Goal: Navigation & Orientation: Find specific page/section

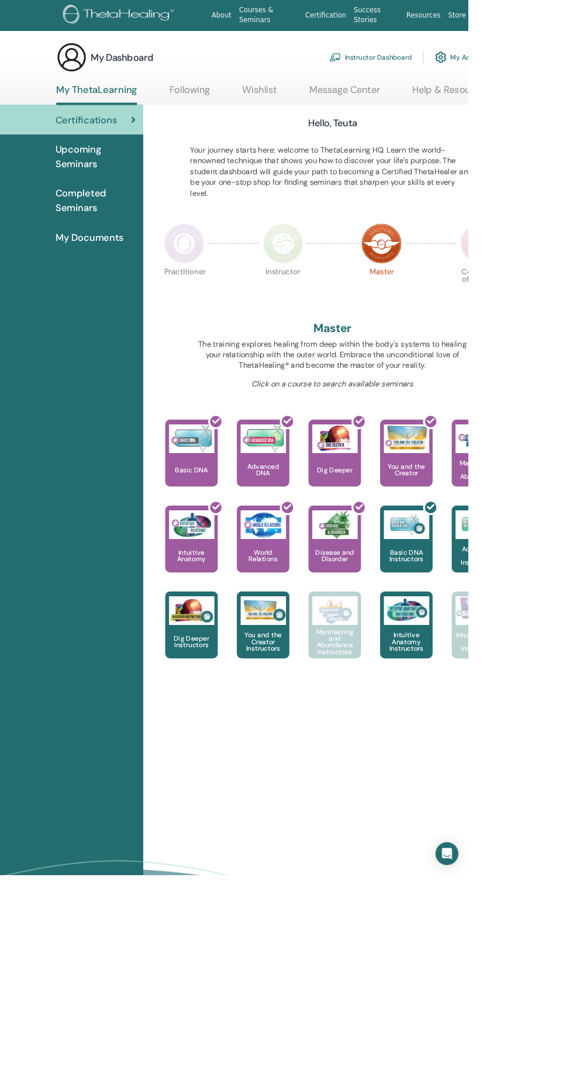
click at [561, 1059] on div "Open Intercom Messenger" at bounding box center [547, 1045] width 28 height 28
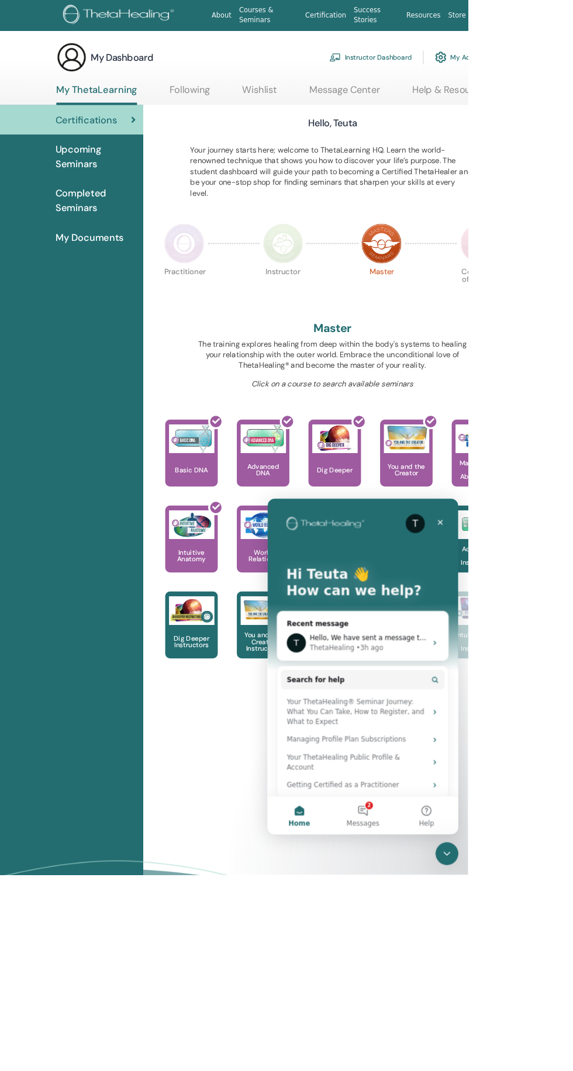
click at [396, 887] on button "2 Messages" at bounding box center [384, 886] width 78 height 47
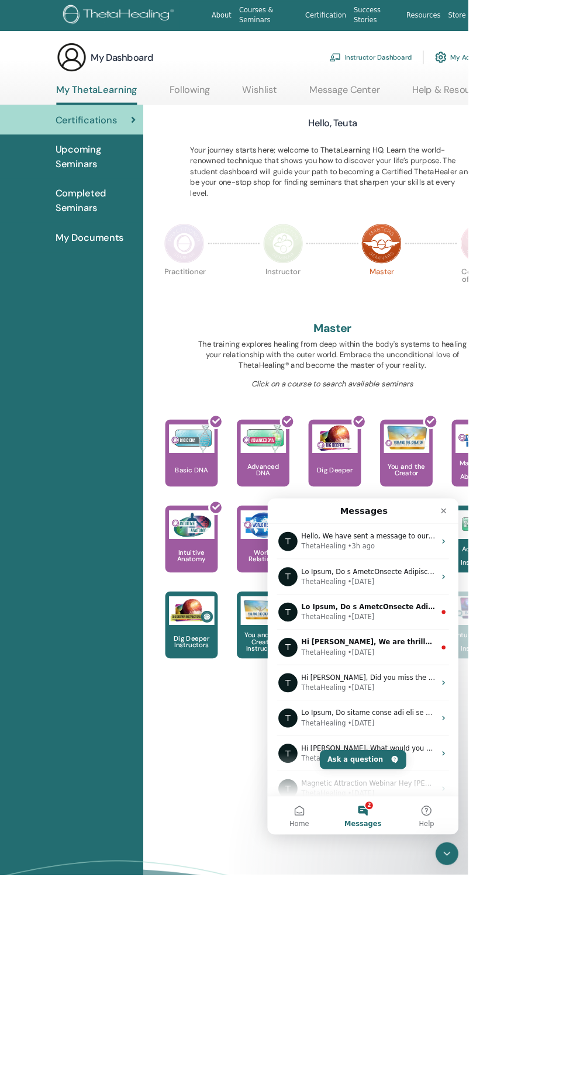
click at [229, 109] on link "Following" at bounding box center [232, 114] width 50 height 23
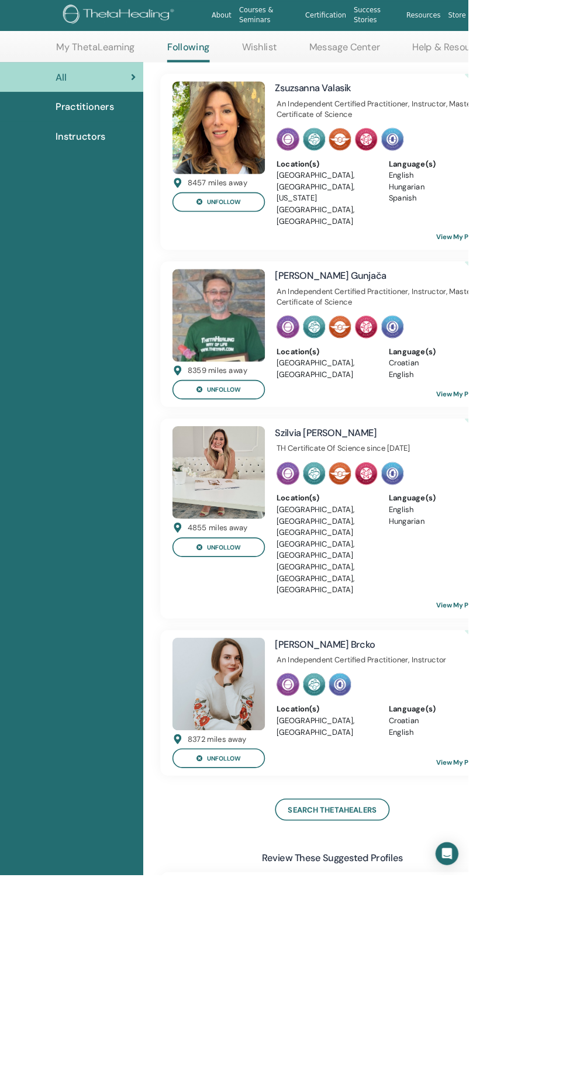
scroll to position [91, 0]
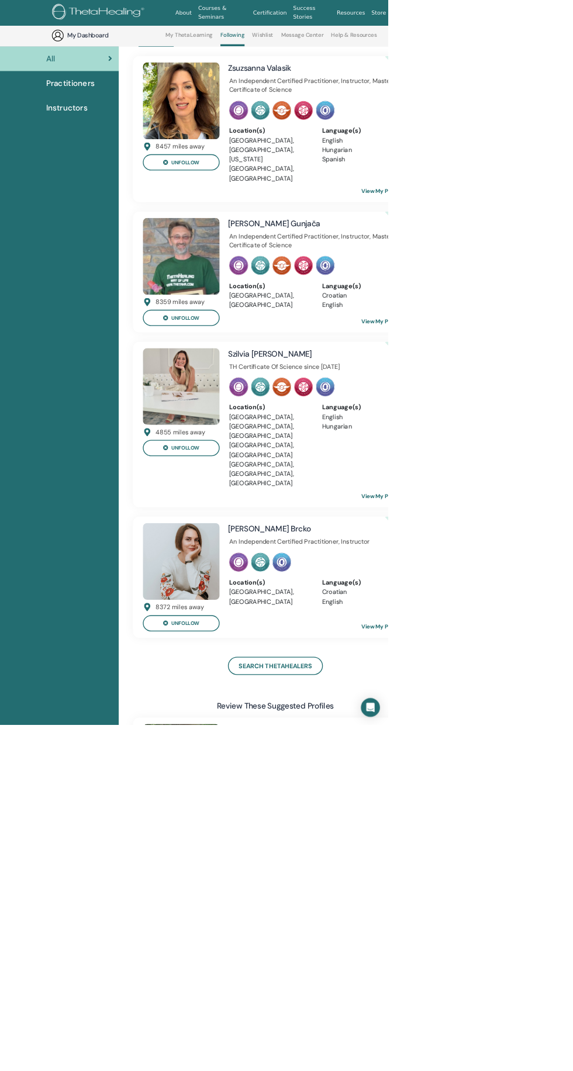
click at [277, 773] on img at bounding box center [267, 829] width 113 height 113
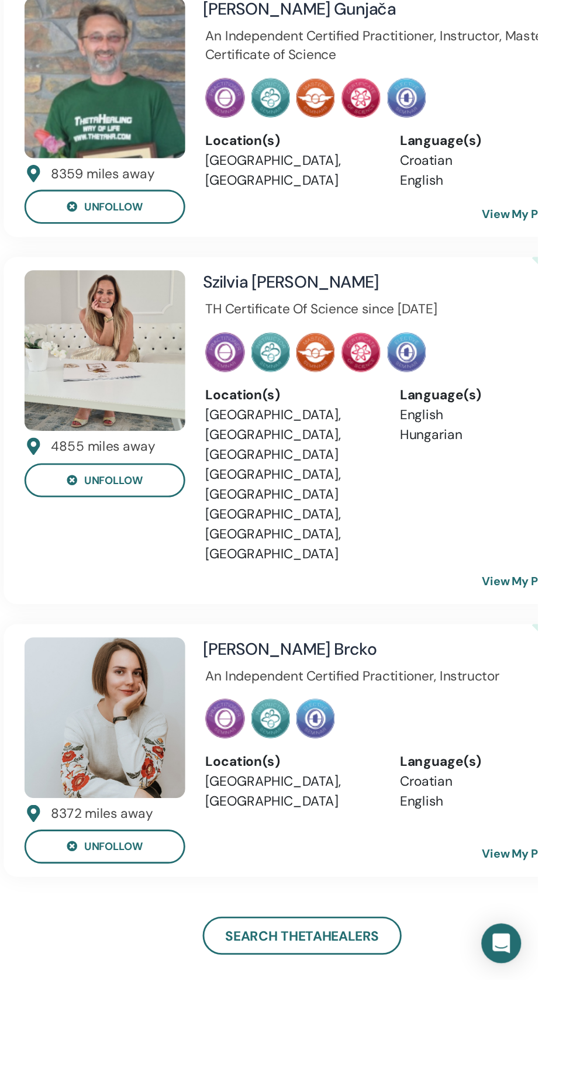
scroll to position [4, 0]
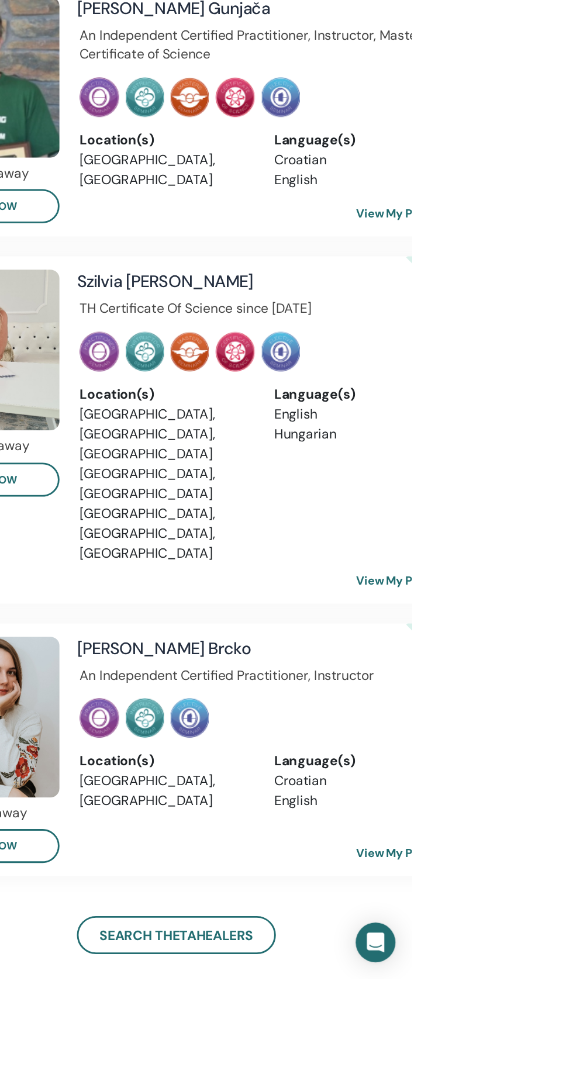
click at [572, 845] on div "8372 miles away unfollow Marijana Brcko An Independent Certified Practitioner, …" at bounding box center [407, 909] width 438 height 178
click at [572, 970] on link "View My Profile" at bounding box center [573, 981] width 78 height 23
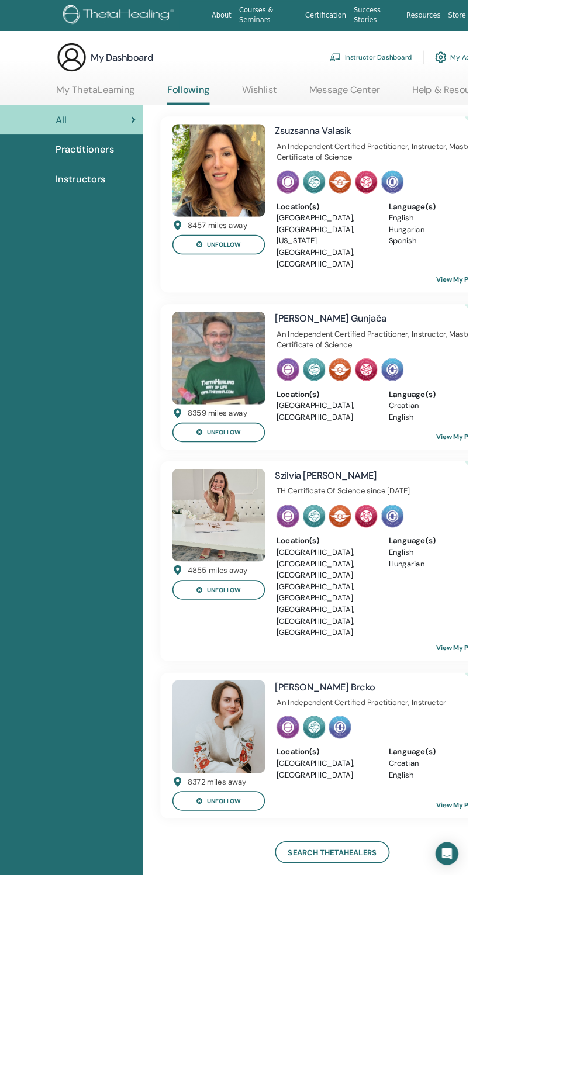
click at [95, 178] on span "Practitioners" at bounding box center [104, 183] width 72 height 18
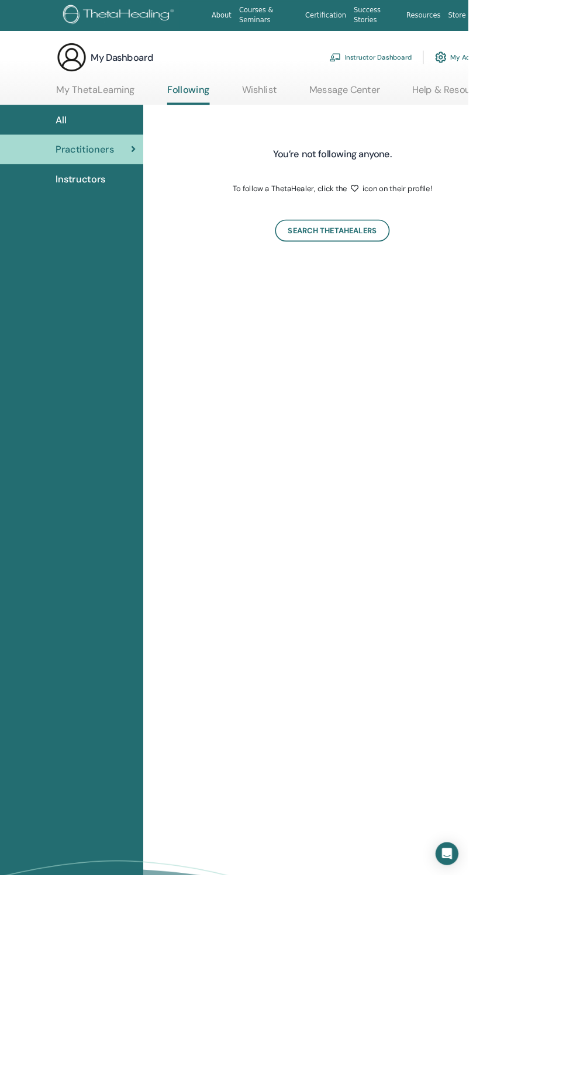
click at [94, 219] on span "Instructors" at bounding box center [98, 219] width 61 height 18
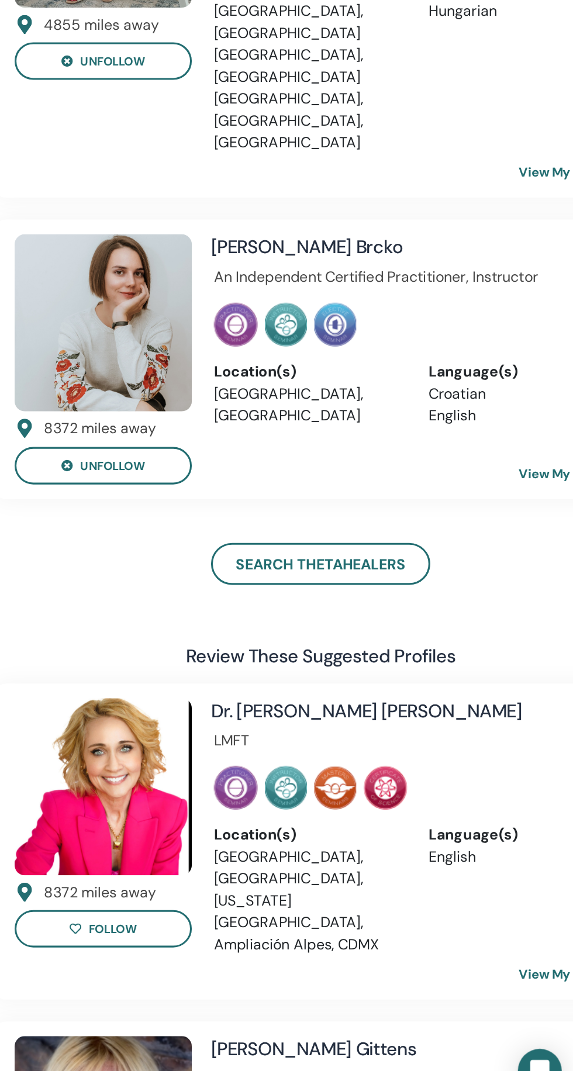
scroll to position [354, 0]
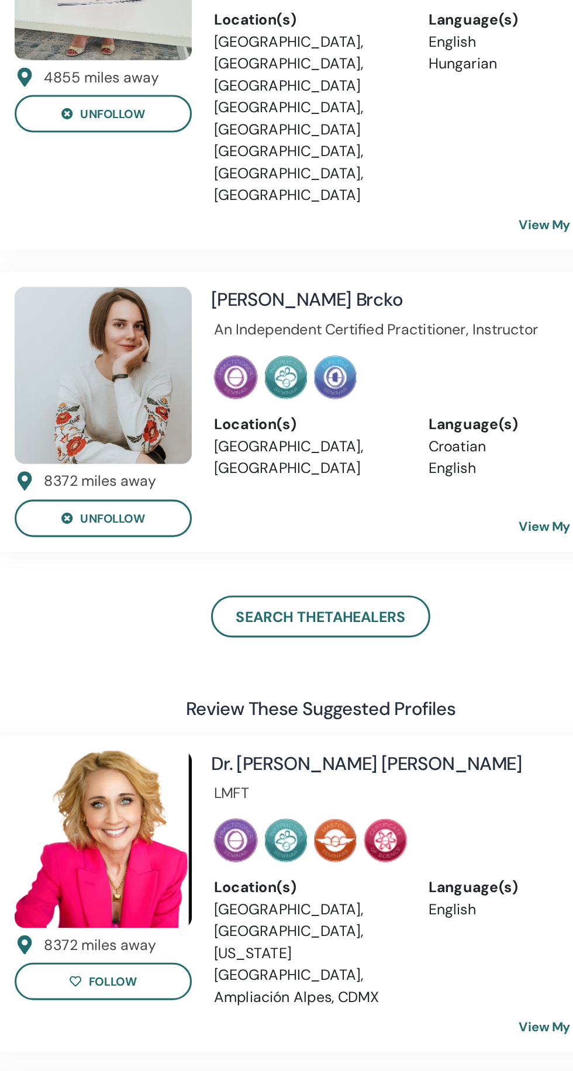
click at [395, 807] on h4 "Dr. Lisa Cooney" at bounding box center [444, 815] width 215 height 16
click at [557, 971] on link "View My Profile" at bounding box center [573, 982] width 78 height 23
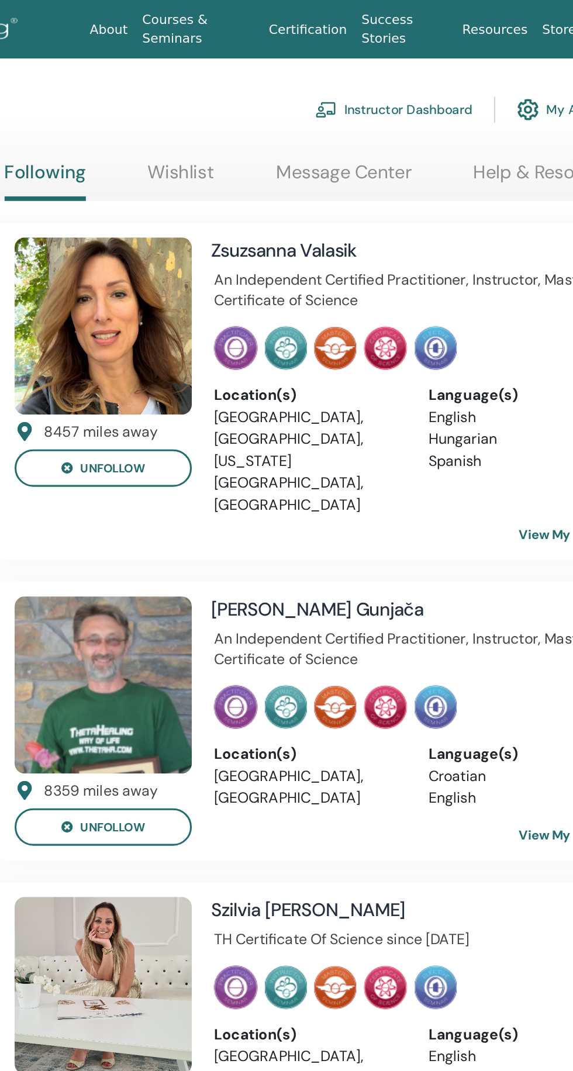
click at [555, 330] on link "View My Profile" at bounding box center [573, 341] width 78 height 23
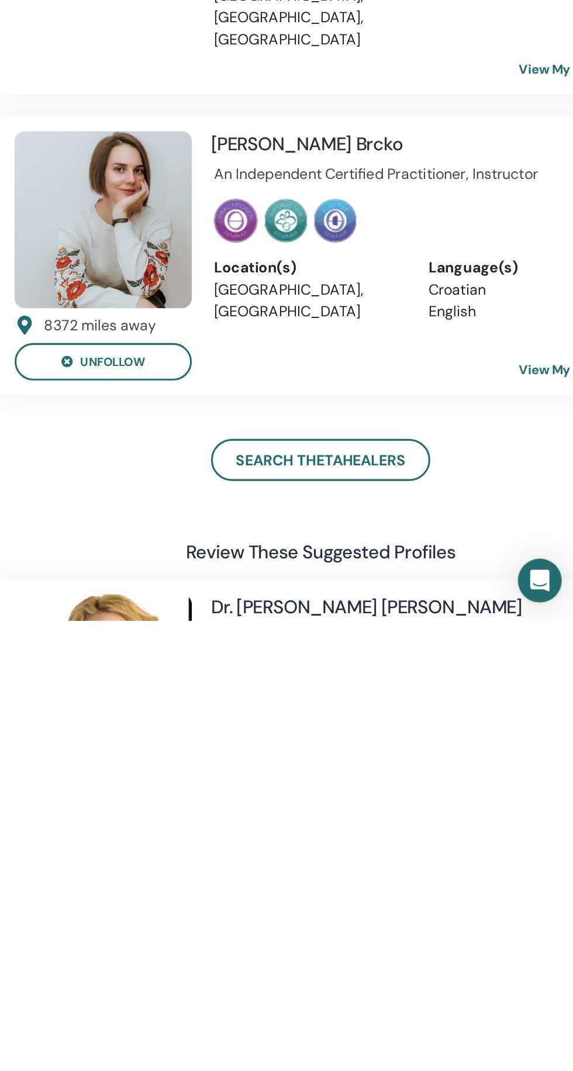
scroll to position [81, 0]
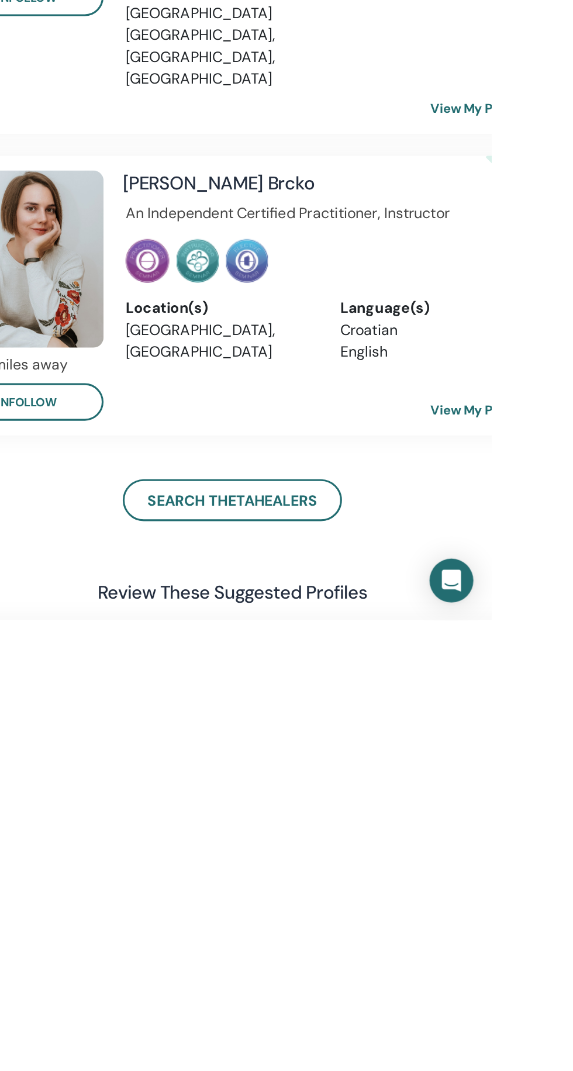
scroll to position [124, 0]
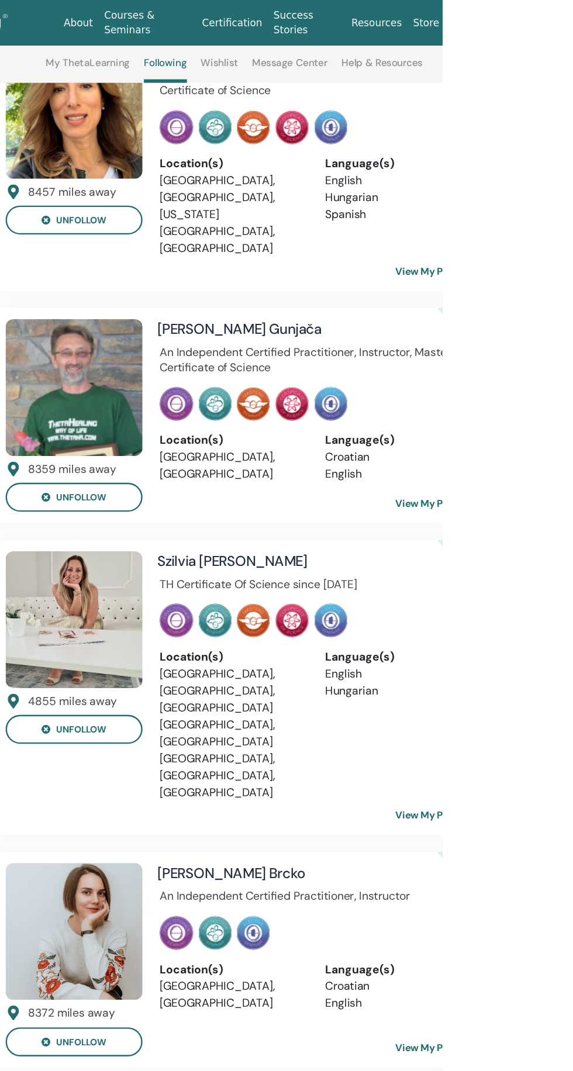
scroll to position [143, 0]
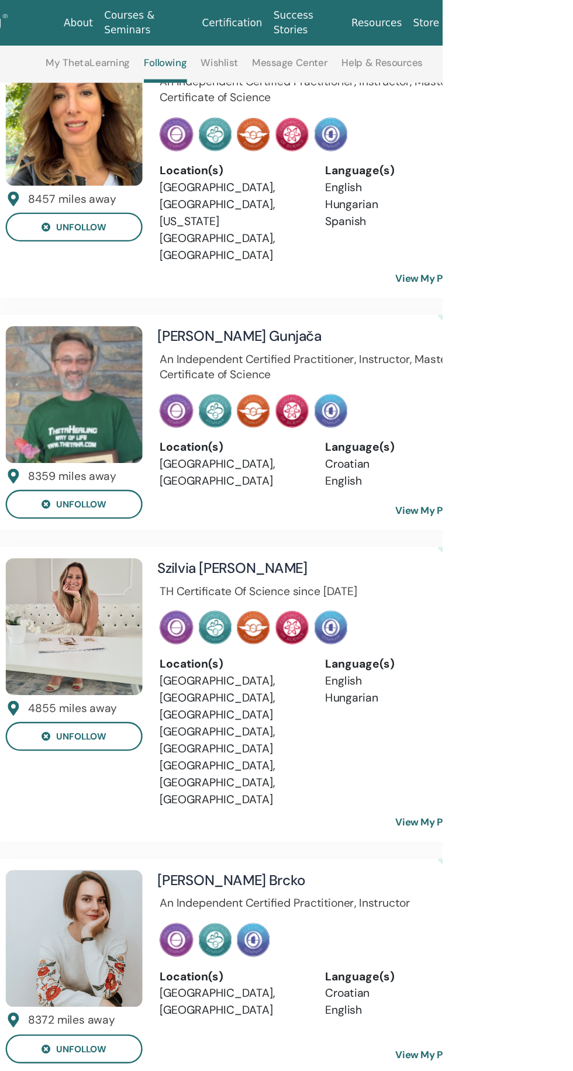
click at [572, 669] on link "View My Profile" at bounding box center [573, 680] width 78 height 23
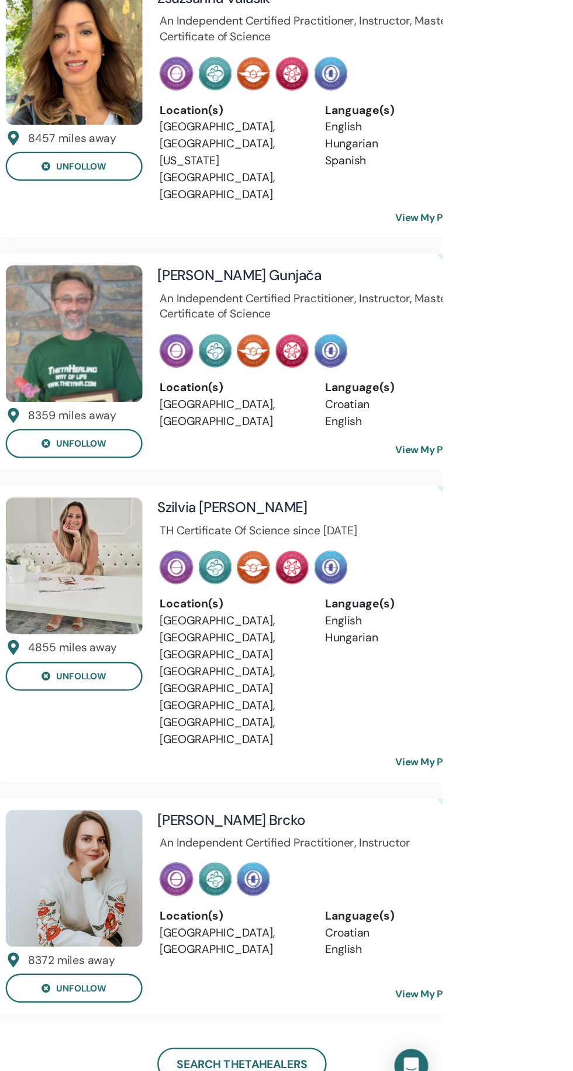
click at [572, 781] on link "View My Profile" at bounding box center [573, 792] width 78 height 23
